Goal: Transaction & Acquisition: Purchase product/service

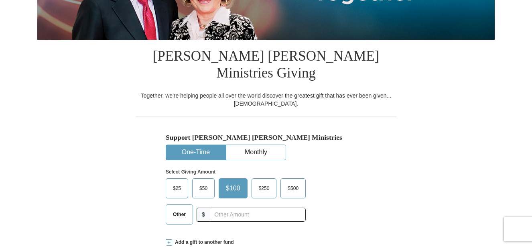
scroll to position [163, 0]
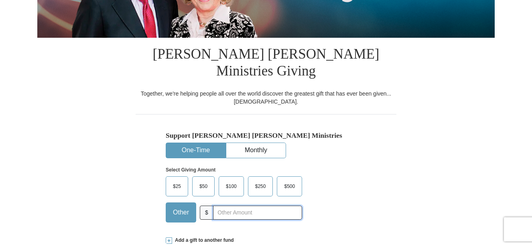
click at [225, 205] on input "text" at bounding box center [257, 212] width 89 height 14
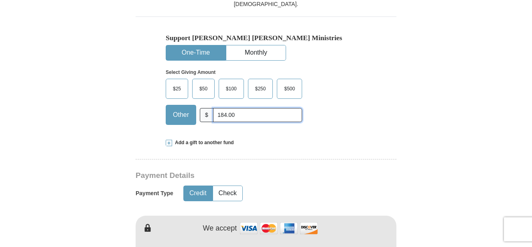
scroll to position [289, 0]
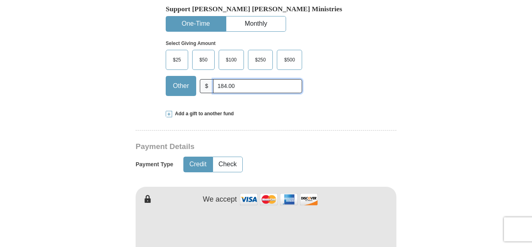
type input "184.00"
click at [231, 157] on button "Check" at bounding box center [227, 164] width 29 height 15
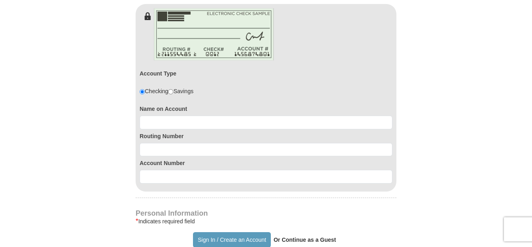
scroll to position [473, 0]
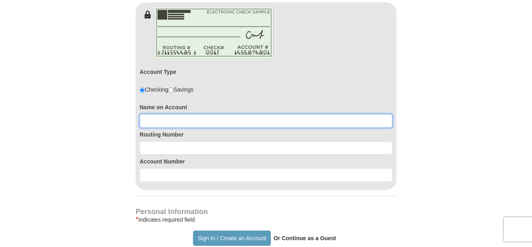
click at [192, 114] on input at bounding box center [266, 121] width 253 height 14
type input "[PERSON_NAME]"
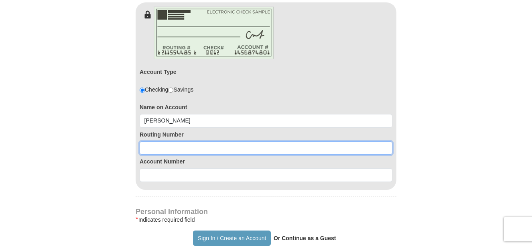
click at [172, 141] on input at bounding box center [266, 148] width 253 height 14
type input "322280278"
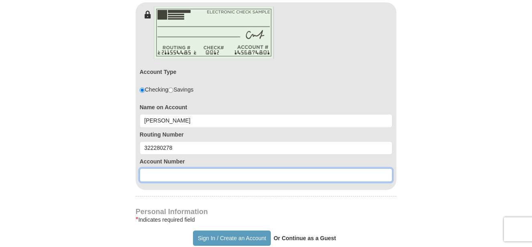
click at [163, 168] on input at bounding box center [266, 175] width 253 height 14
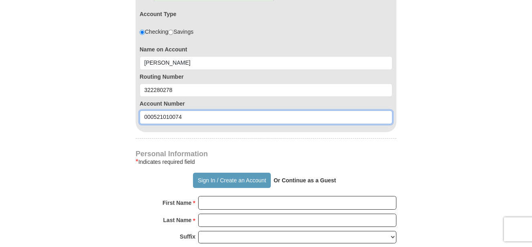
scroll to position [543, 0]
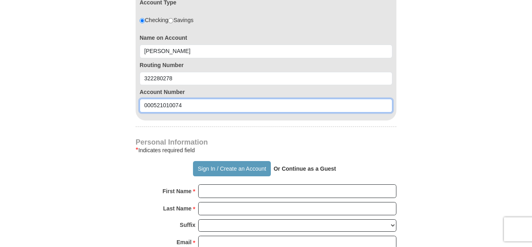
type input "000521010074"
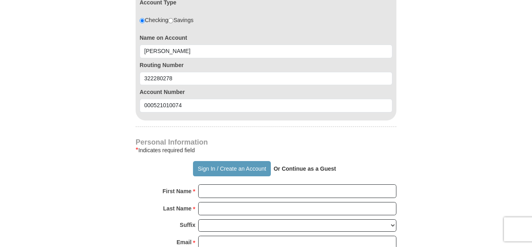
click at [308, 162] on p "Or Continue as a Guest" at bounding box center [305, 169] width 68 height 14
drag, startPoint x: 304, startPoint y: 150, endPoint x: 300, endPoint y: 156, distance: 6.7
click at [304, 165] on strong "Or Continue as a Guest" at bounding box center [304, 168] width 63 height 6
drag, startPoint x: 315, startPoint y: 151, endPoint x: 314, endPoint y: 158, distance: 6.6
click at [317, 165] on strong "Or Continue as a Guest" at bounding box center [304, 168] width 63 height 6
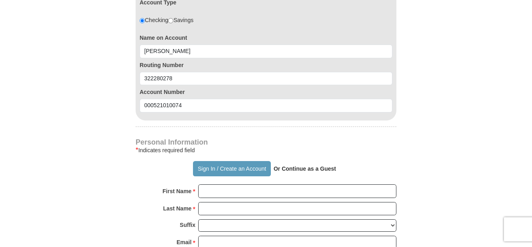
drag, startPoint x: 287, startPoint y: 154, endPoint x: 263, endPoint y: 160, distance: 24.2
click at [287, 165] on strong "Or Continue as a Guest" at bounding box center [304, 168] width 63 height 6
drag, startPoint x: 237, startPoint y: 156, endPoint x: 298, endPoint y: 156, distance: 60.9
click at [237, 161] on button "Sign In / Create an Account" at bounding box center [231, 168] width 77 height 15
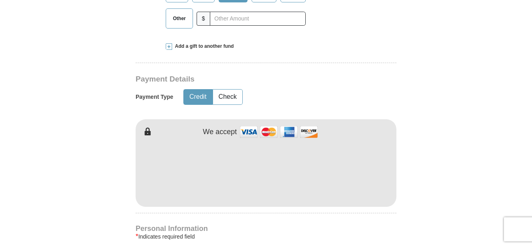
scroll to position [357, 0]
click at [232, 89] on button "Check" at bounding box center [227, 96] width 29 height 15
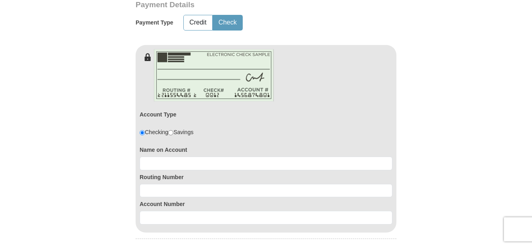
scroll to position [457, 0]
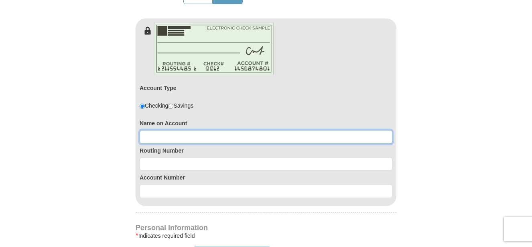
click at [158, 130] on input at bounding box center [266, 137] width 253 height 14
click at [172, 130] on input "[PERSON_NAME]" at bounding box center [266, 137] width 253 height 14
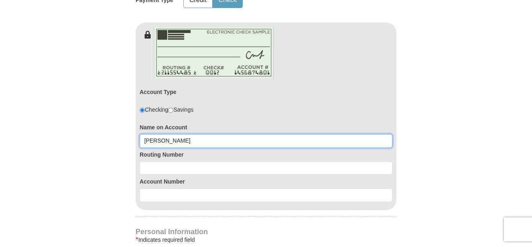
type input "[PERSON_NAME]"
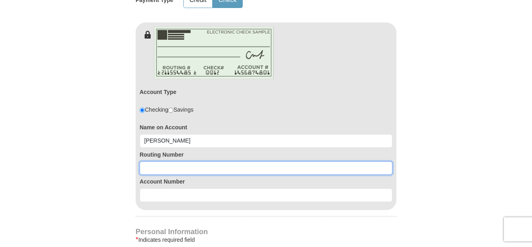
click at [160, 161] on input at bounding box center [266, 168] width 253 height 14
type input "322280278"
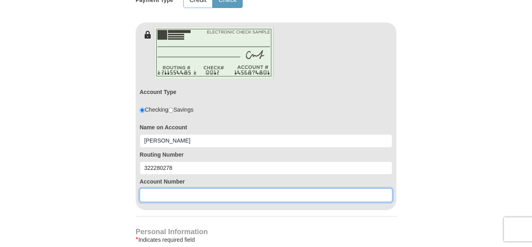
click at [143, 188] on input at bounding box center [266, 195] width 253 height 14
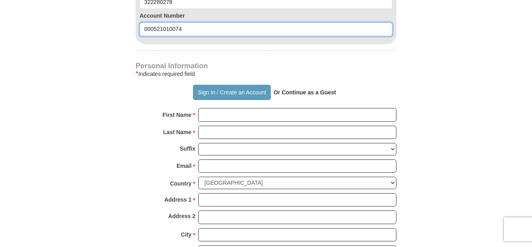
scroll to position [629, 0]
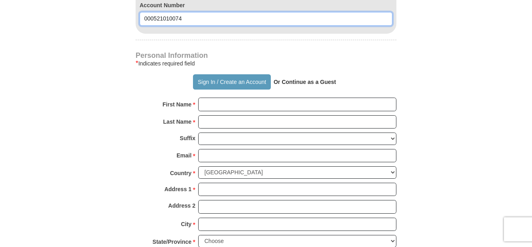
type input "000521010074"
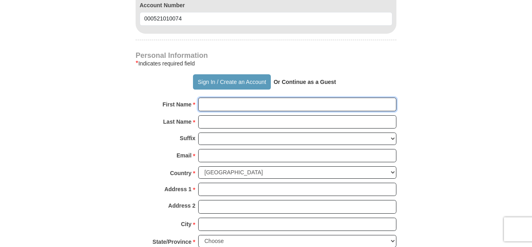
click at [221, 97] on input "First Name *" at bounding box center [297, 104] width 198 height 14
type input "[PERSON_NAME]"
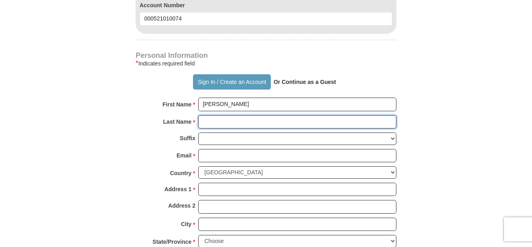
click at [208, 115] on input "Last Name *" at bounding box center [297, 122] width 198 height 14
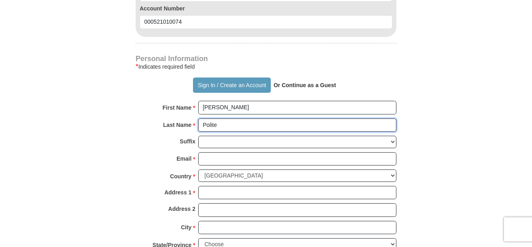
scroll to position [625, 0]
type input "Polite"
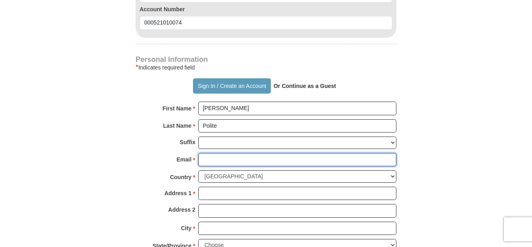
click at [214, 153] on input "Email *" at bounding box center [297, 160] width 198 height 14
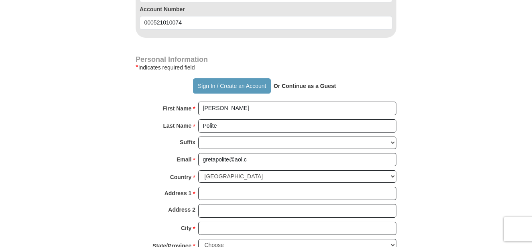
click at [184, 78] on div "Personal Information * Indicates required field Sign In / Create an Account Or …" at bounding box center [266, 175] width 261 height 238
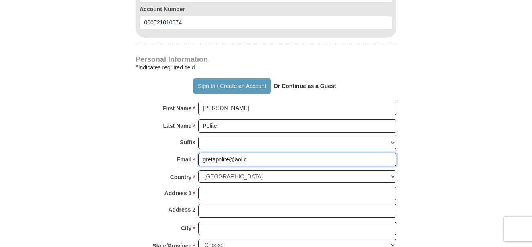
click at [256, 153] on input "gretapolite@aol.c" at bounding box center [297, 160] width 198 height 14
type input "[EMAIL_ADDRESS][DOMAIN_NAME]"
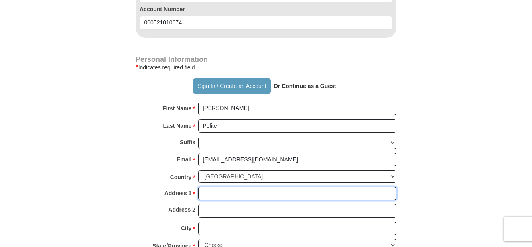
drag, startPoint x: 215, startPoint y: 179, endPoint x: 219, endPoint y: 171, distance: 9.2
click at [215, 186] on input "Address 1 *" at bounding box center [297, 193] width 198 height 14
type input "[STREET_ADDRESS][PERSON_NAME]"
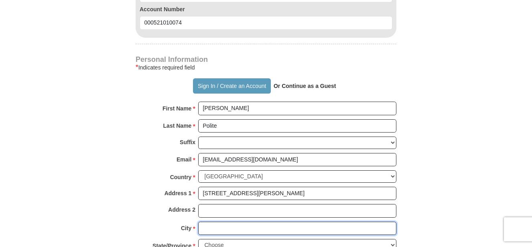
click at [263, 221] on input "City *" at bounding box center [297, 228] width 198 height 14
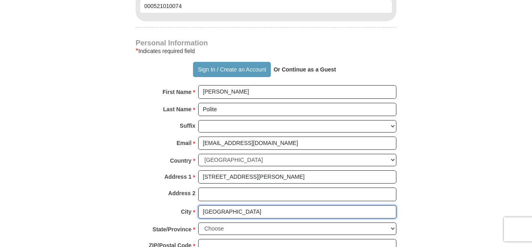
scroll to position [649, 0]
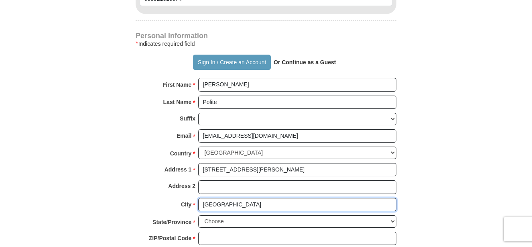
type input "[GEOGRAPHIC_DATA]"
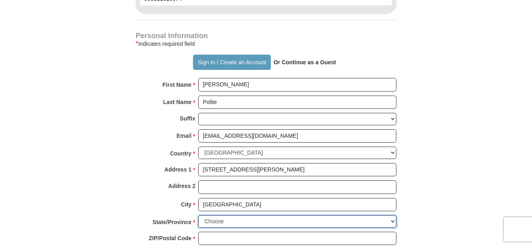
click at [391, 215] on select "Choose [US_STATE] [US_STATE] [US_STATE] [US_STATE] [US_STATE] Armed Forces Amer…" at bounding box center [297, 221] width 198 height 12
select select "CA"
click at [198, 215] on select "Choose [US_STATE] [US_STATE] [US_STATE] [US_STATE] [US_STATE] Armed Forces Amer…" at bounding box center [297, 221] width 198 height 12
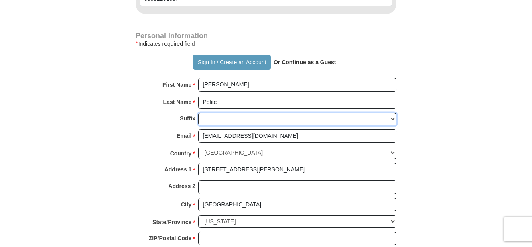
click at [391, 113] on select "[PERSON_NAME] I II III IV V VI" at bounding box center [297, 119] width 198 height 12
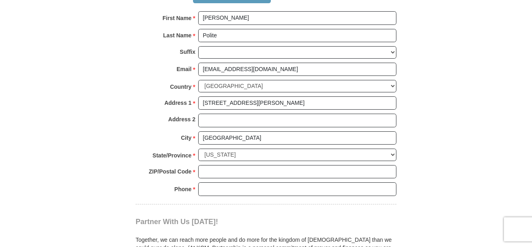
scroll to position [717, 0]
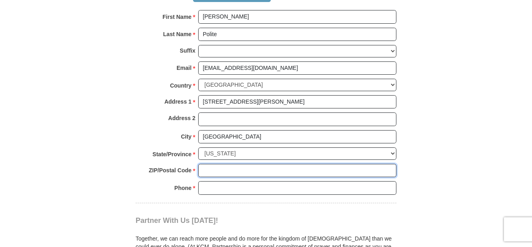
click at [239, 164] on input "ZIP/Postal Code *" at bounding box center [297, 171] width 198 height 14
type input "93536"
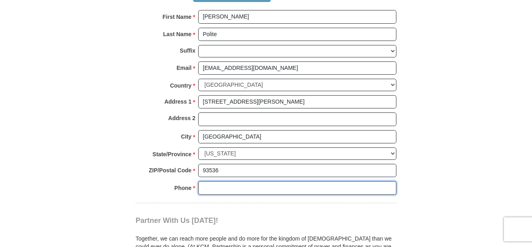
click at [216, 181] on input "Phone * *" at bounding box center [297, 188] width 198 height 14
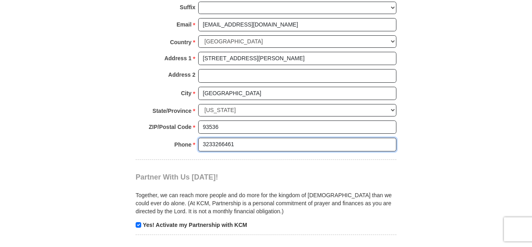
scroll to position [774, 0]
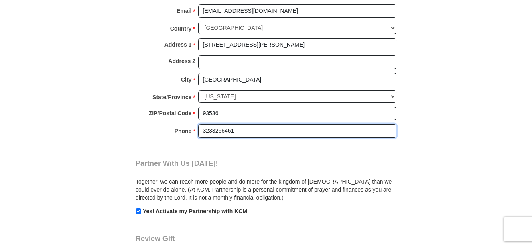
type input "3233266461"
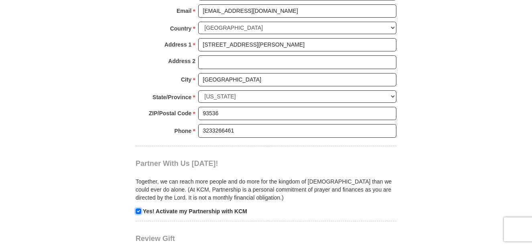
drag, startPoint x: 138, startPoint y: 194, endPoint x: 145, endPoint y: 194, distance: 7.2
click at [138, 208] on input "checkbox" at bounding box center [139, 211] width 6 height 6
checkbox input "false"
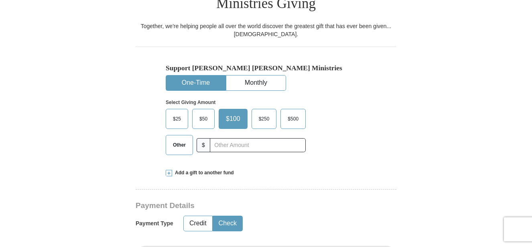
scroll to position [206, 0]
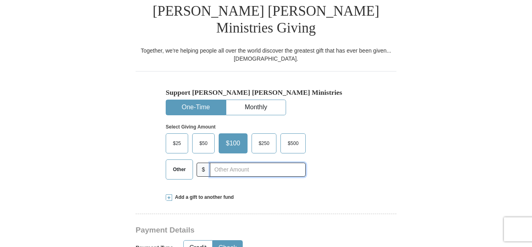
type input "184.00"
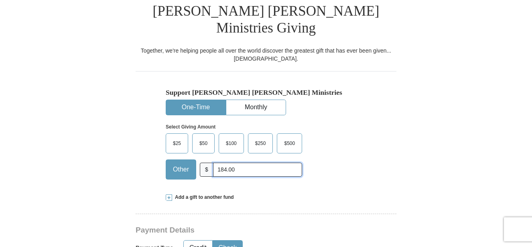
click at [238, 162] on input "184.00" at bounding box center [257, 169] width 89 height 14
click at [177, 163] on span "Other" at bounding box center [181, 169] width 24 height 12
click at [0, 0] on input "Other" at bounding box center [0, 0] width 0 height 0
click at [179, 100] on button "One-Time" at bounding box center [195, 107] width 59 height 15
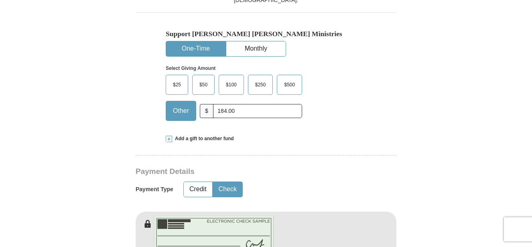
scroll to position [342, 0]
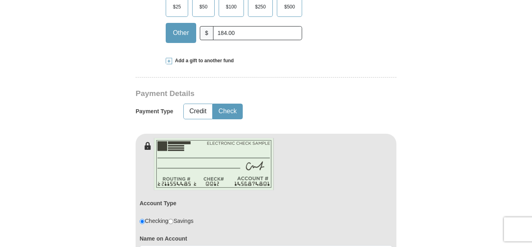
click at [231, 104] on button "Check" at bounding box center [227, 111] width 29 height 15
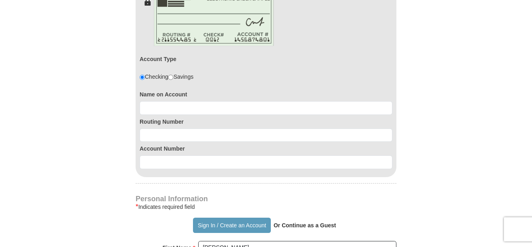
scroll to position [481, 0]
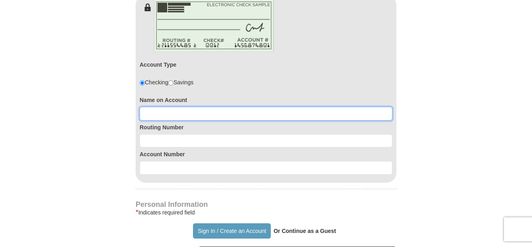
click at [166, 107] on input at bounding box center [266, 114] width 253 height 14
type input "[PERSON_NAME]"
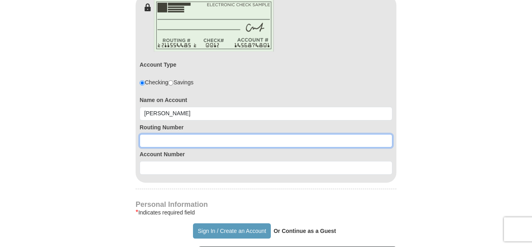
click at [151, 134] on input at bounding box center [266, 141] width 253 height 14
type input "322280278"
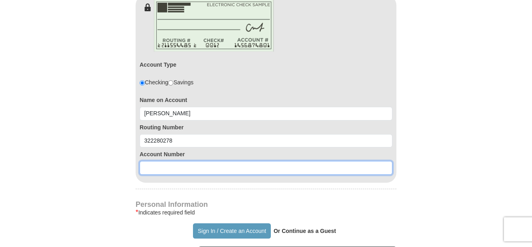
click at [161, 161] on input at bounding box center [266, 168] width 253 height 14
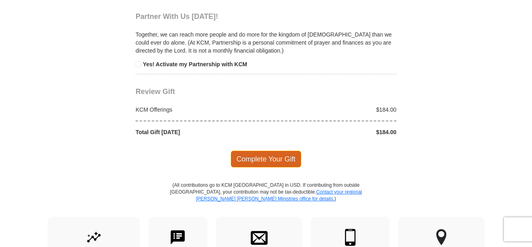
scroll to position [924, 0]
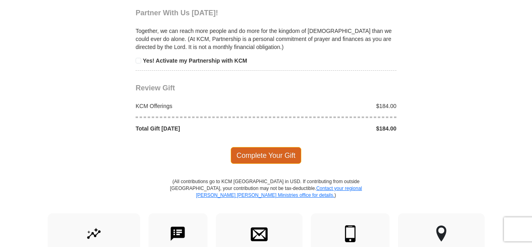
type input "000521010074"
click at [255, 147] on span "Complete Your Gift" at bounding box center [266, 155] width 71 height 17
